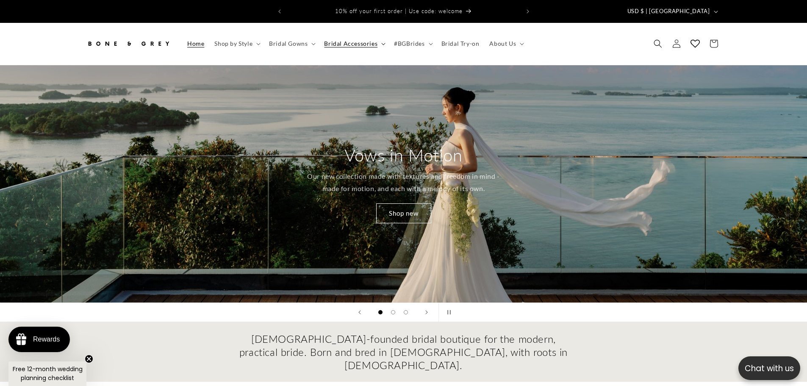
click at [371, 40] on span "Bridal Accessories" at bounding box center [350, 44] width 53 height 8
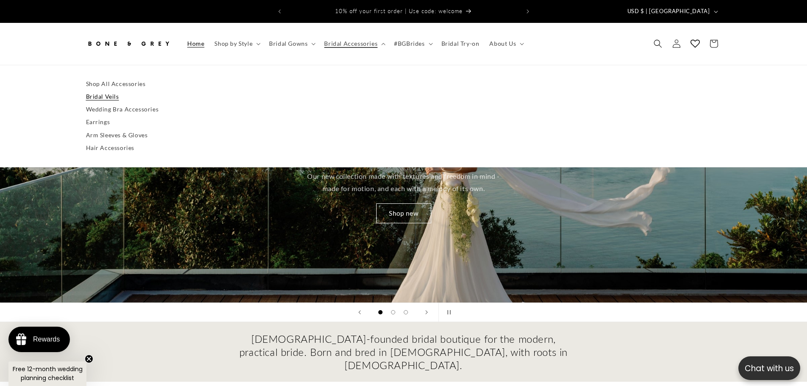
click at [105, 90] on link "Bridal Veils" at bounding box center [403, 96] width 635 height 13
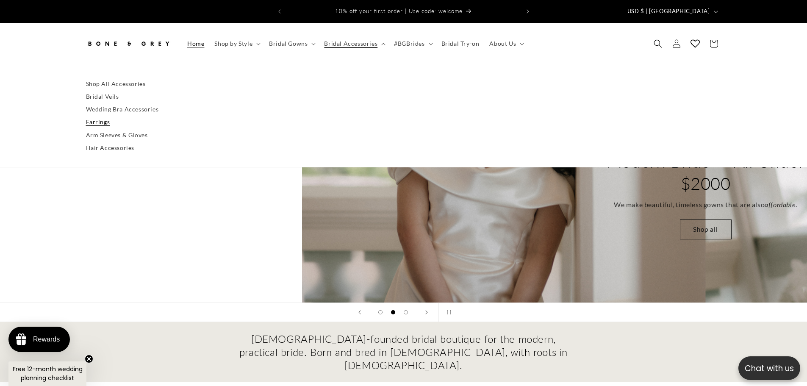
scroll to position [0, 648]
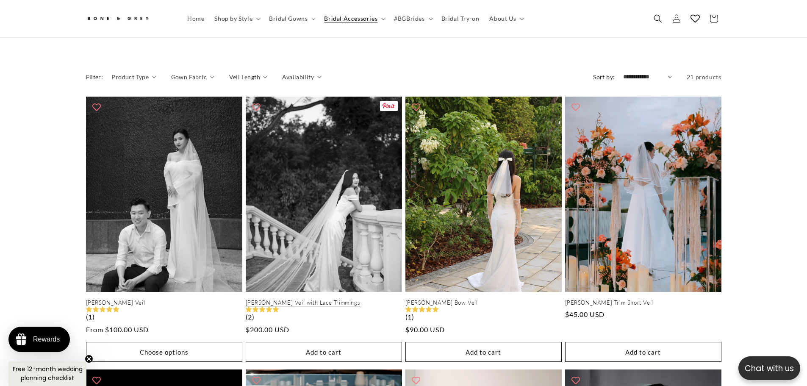
scroll to position [0, 233]
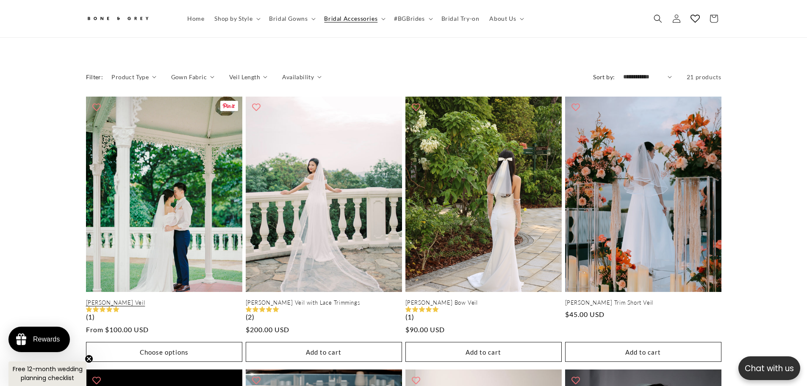
click at [200, 299] on link "[PERSON_NAME] Veil" at bounding box center [164, 302] width 156 height 7
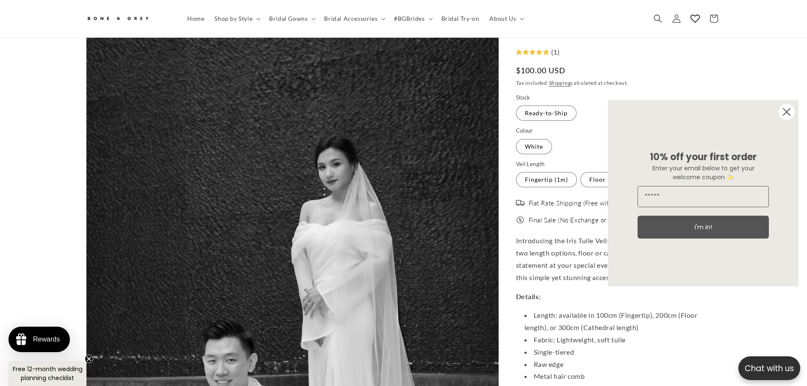
scroll to position [80, 0]
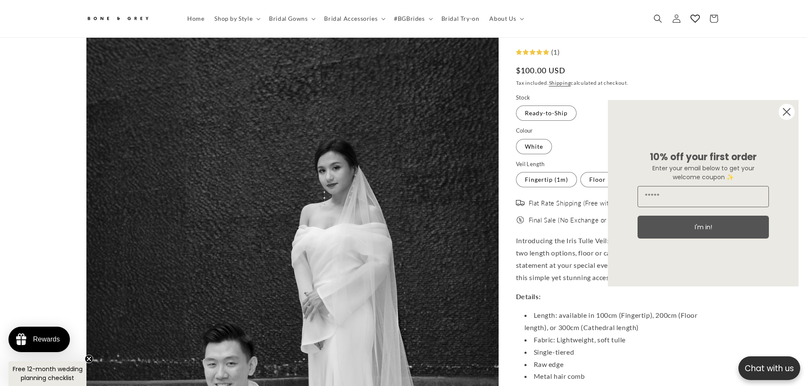
click at [790, 112] on circle "Close dialog" at bounding box center [787, 112] width 16 height 16
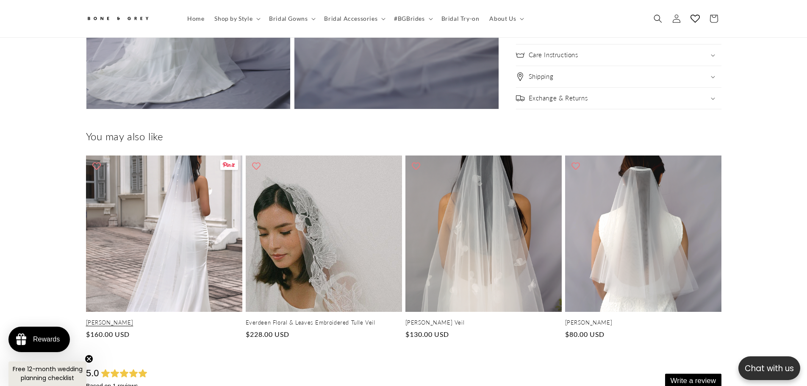
scroll to position [0, 0]
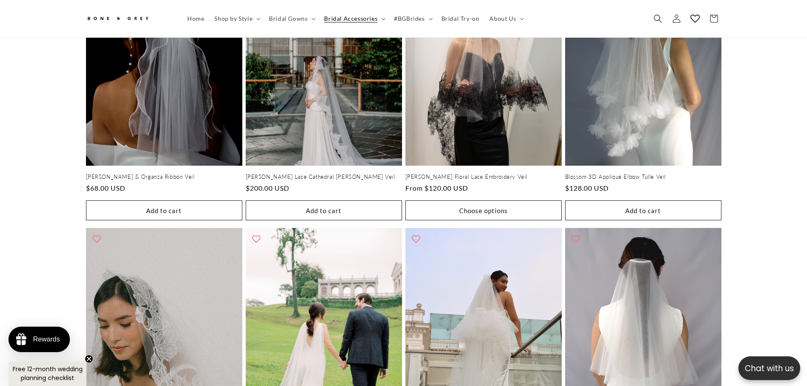
scroll to position [699, 0]
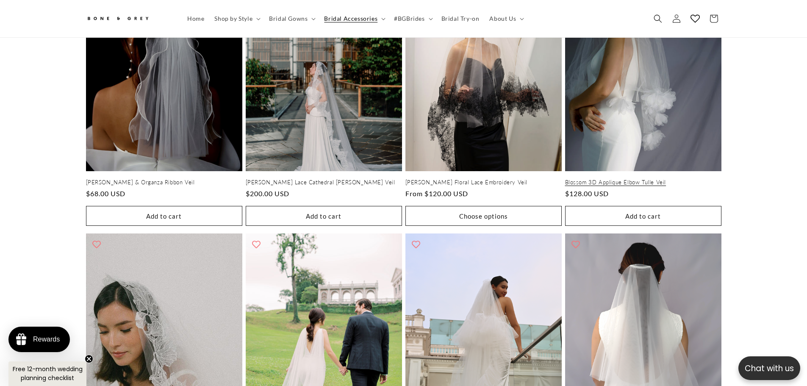
click at [685, 179] on link "Blossom 3D Applique Elbow Tulle Veil" at bounding box center [643, 182] width 156 height 7
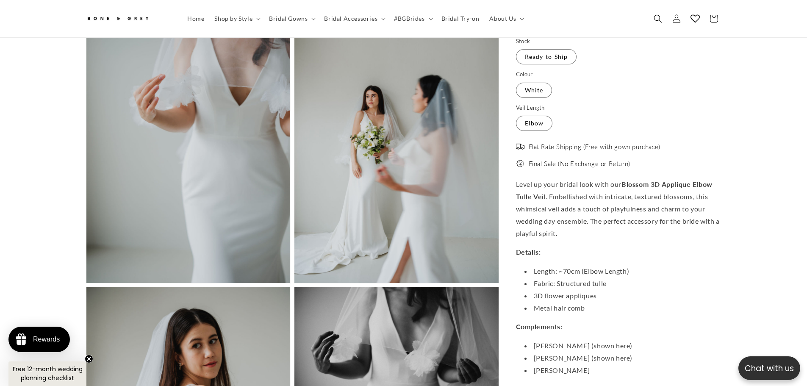
scroll to position [1379, 0]
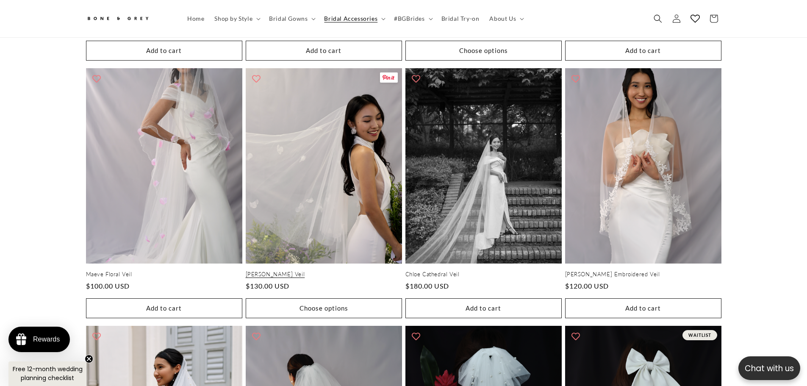
scroll to position [0, 233]
click at [359, 271] on link "[PERSON_NAME] Veil" at bounding box center [324, 274] width 156 height 7
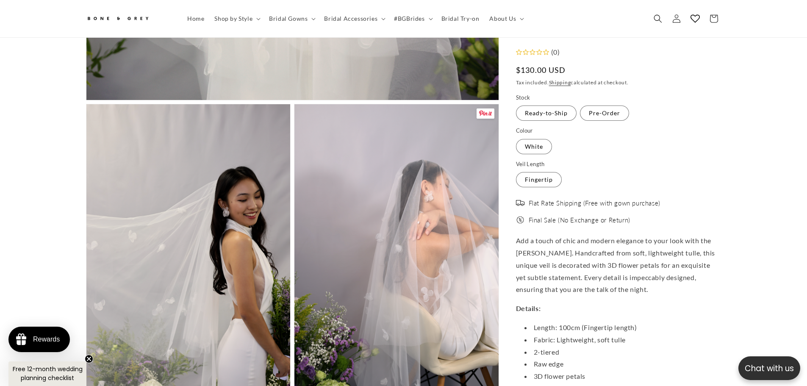
scroll to position [673, 0]
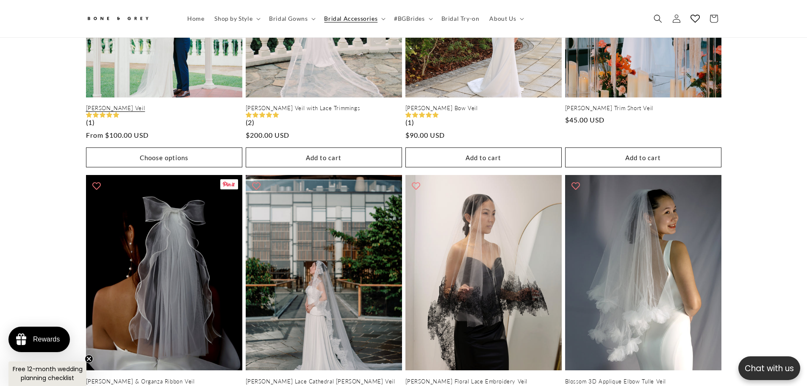
scroll to position [360, 0]
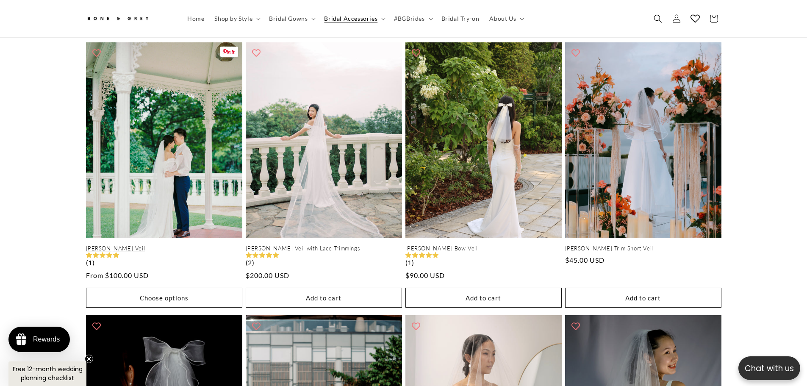
click at [147, 245] on link "[PERSON_NAME] Veil" at bounding box center [164, 248] width 156 height 7
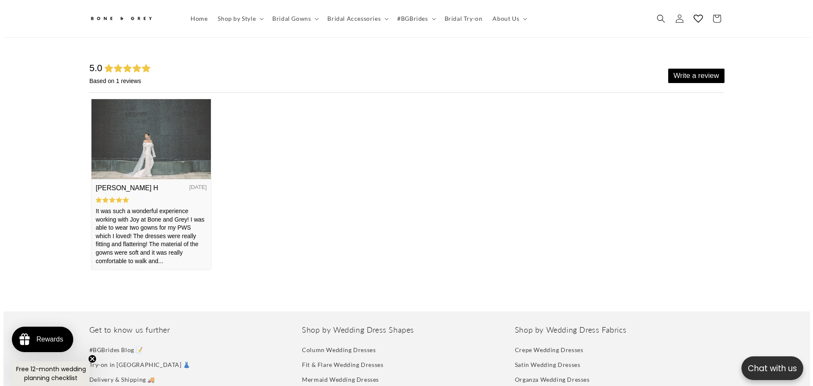
scroll to position [2110, 0]
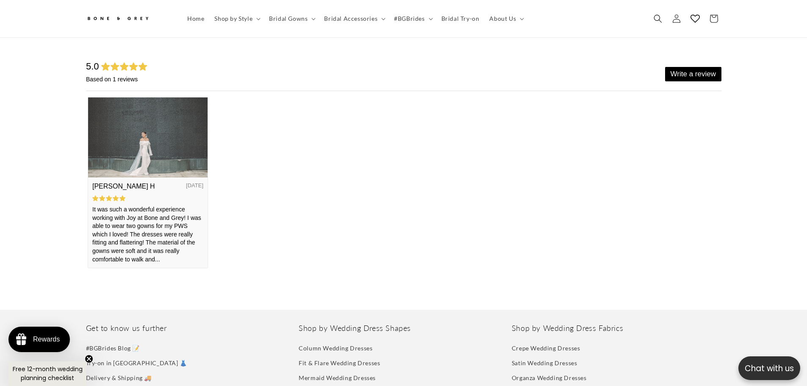
click at [149, 148] on img at bounding box center [147, 137] width 119 height 80
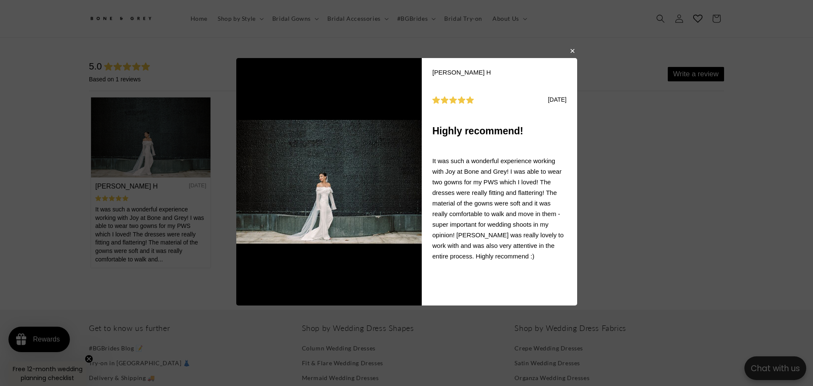
click at [333, 228] on img at bounding box center [329, 181] width 186 height 247
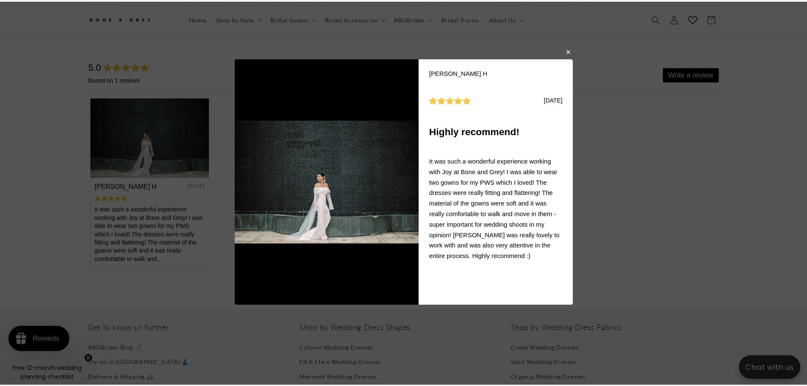
scroll to position [0, 466]
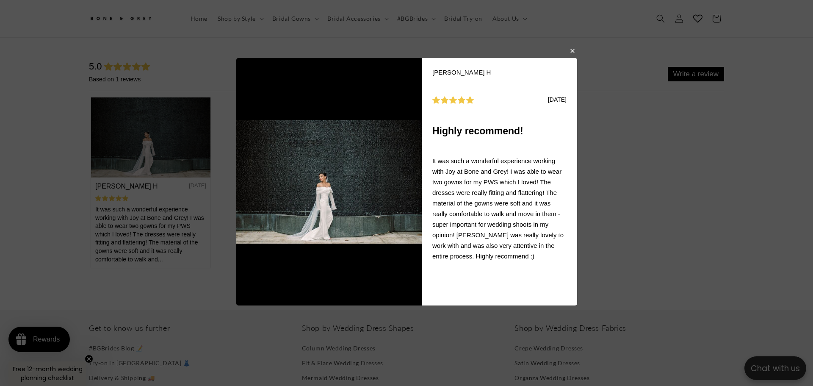
drag, startPoint x: 570, startPoint y: 53, endPoint x: 484, endPoint y: 8, distance: 96.8
click at [570, 53] on button "button" at bounding box center [572, 50] width 5 height 10
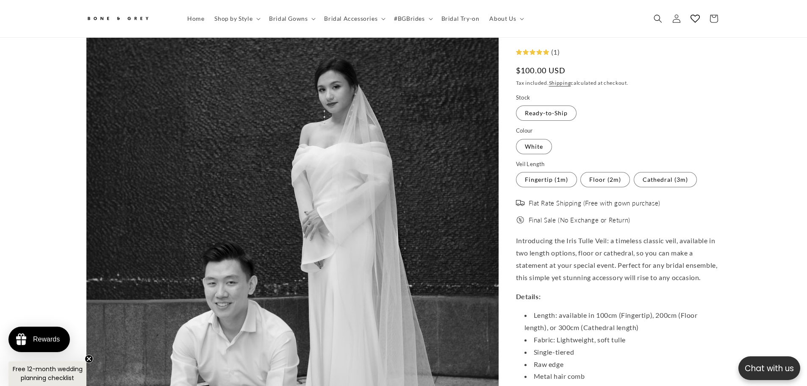
scroll to position [0, 0]
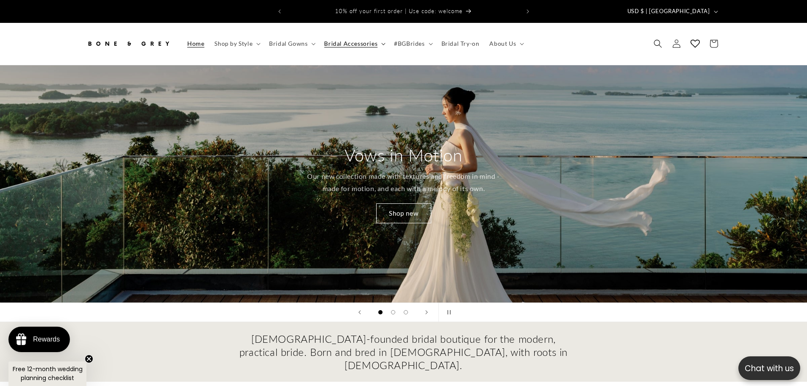
click at [355, 40] on span "Bridal Accessories" at bounding box center [350, 44] width 53 height 8
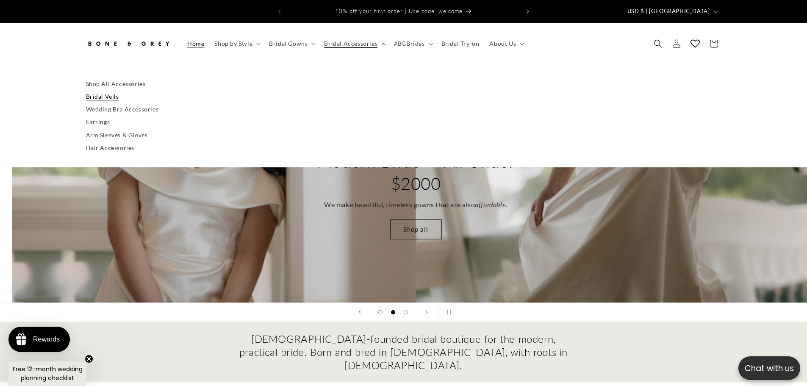
click at [101, 91] on link "Bridal Veils" at bounding box center [403, 96] width 635 height 13
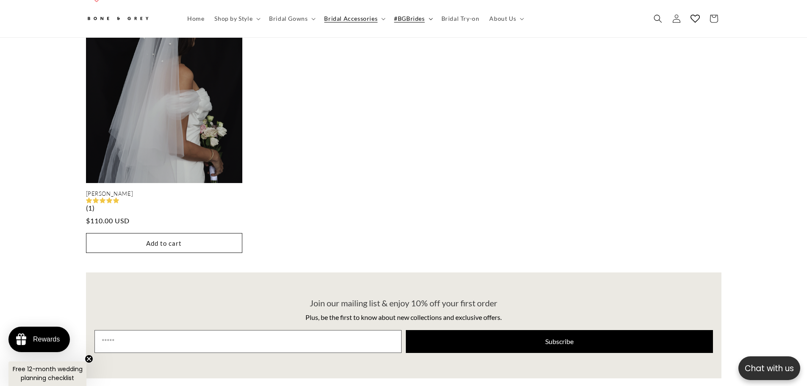
scroll to position [0, 466]
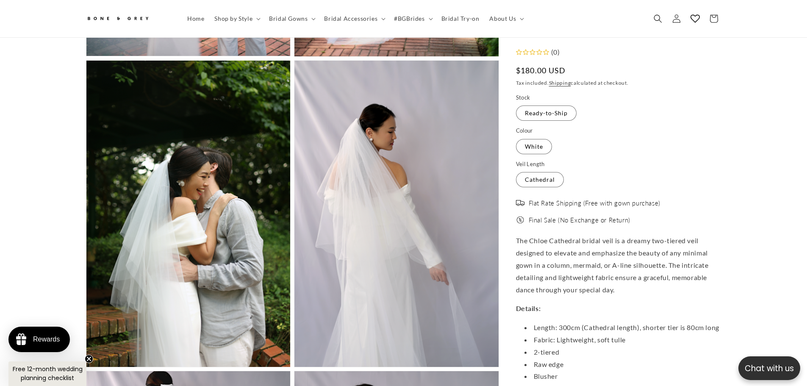
scroll to position [0, 466]
